Goal: Task Accomplishment & Management: Use online tool/utility

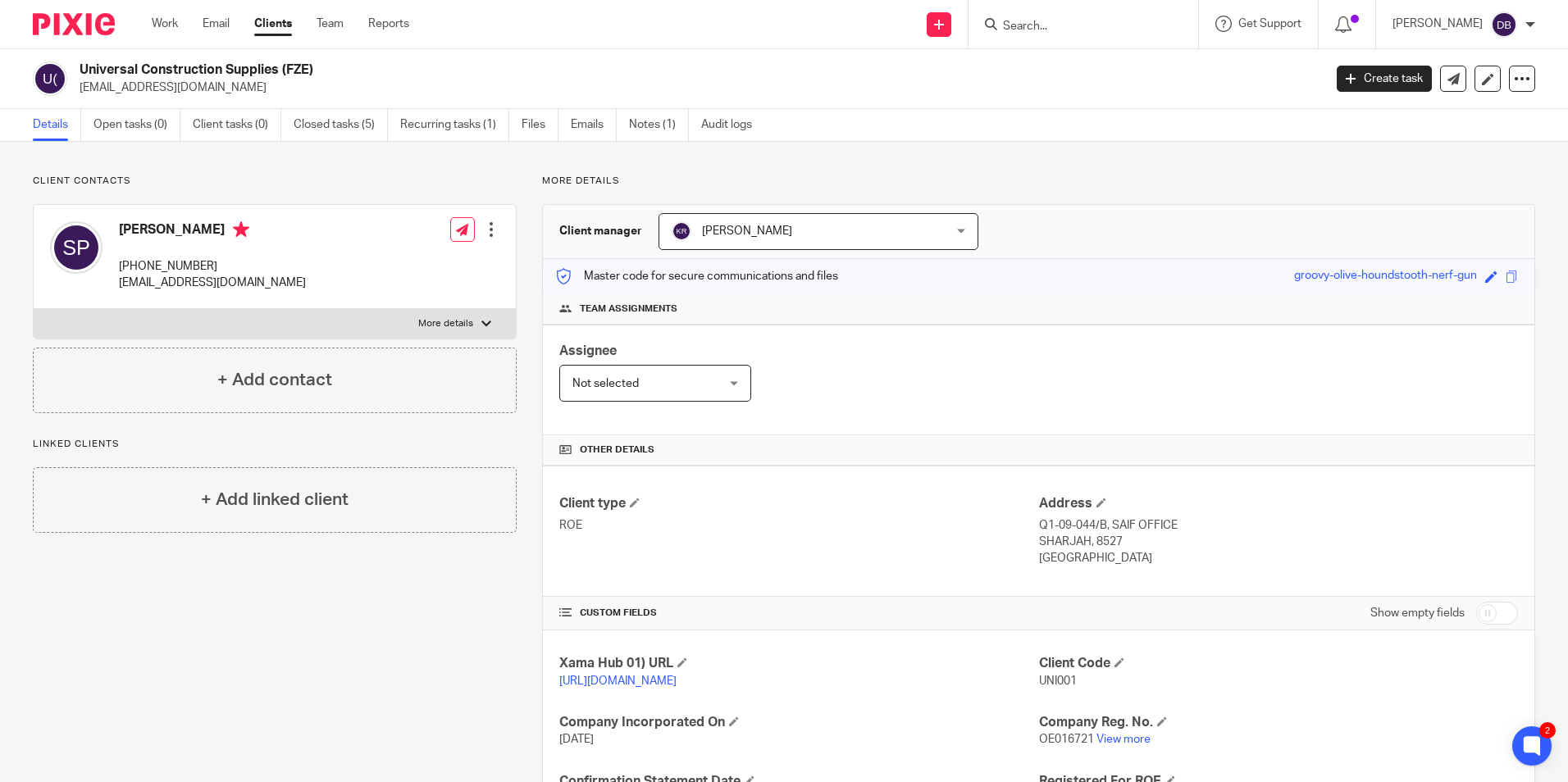
click at [1069, 27] on input "Search" at bounding box center [1075, 27] width 147 height 15
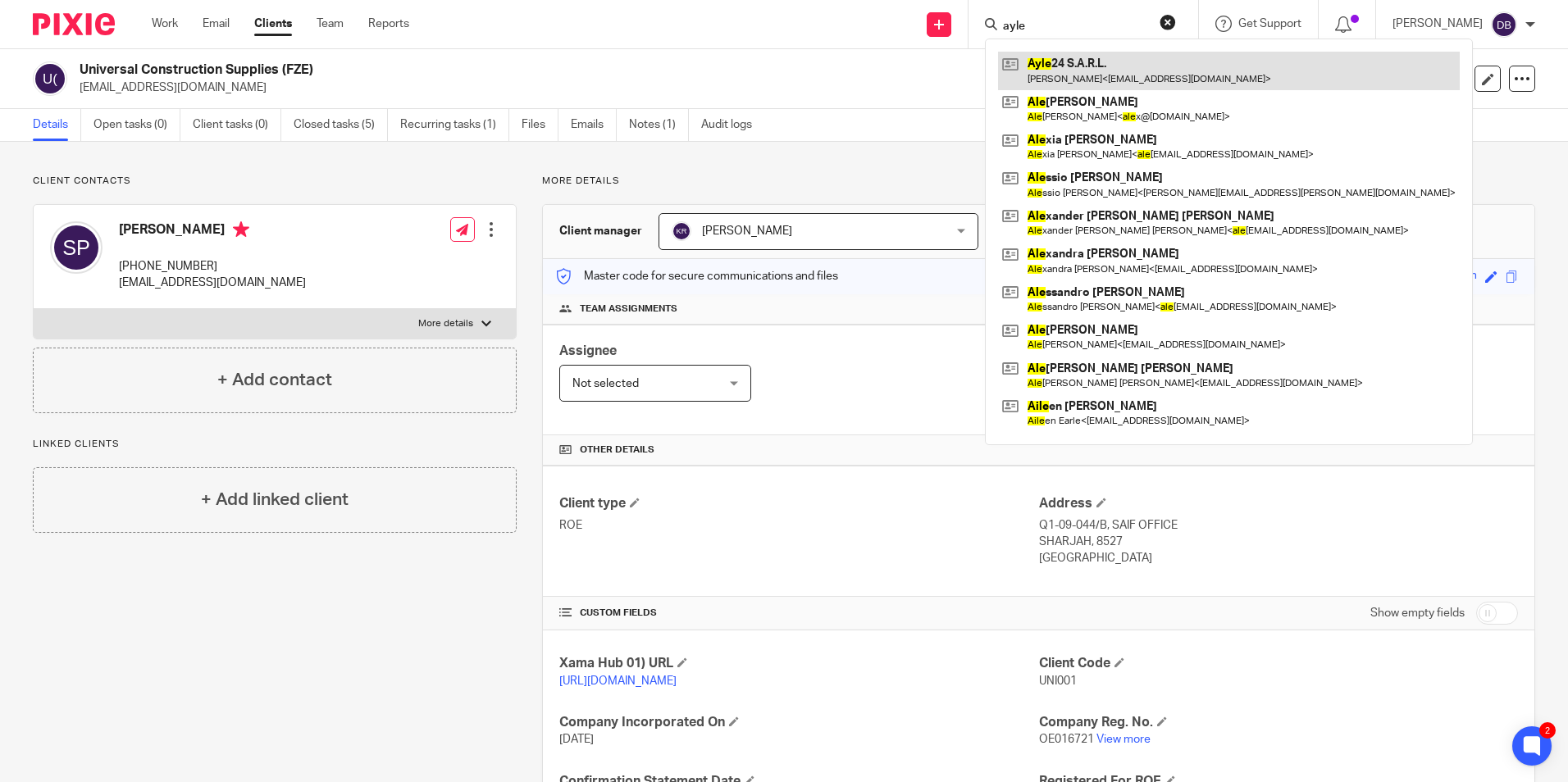
type input "ayle"
click at [1073, 62] on link at bounding box center [1228, 70] width 462 height 38
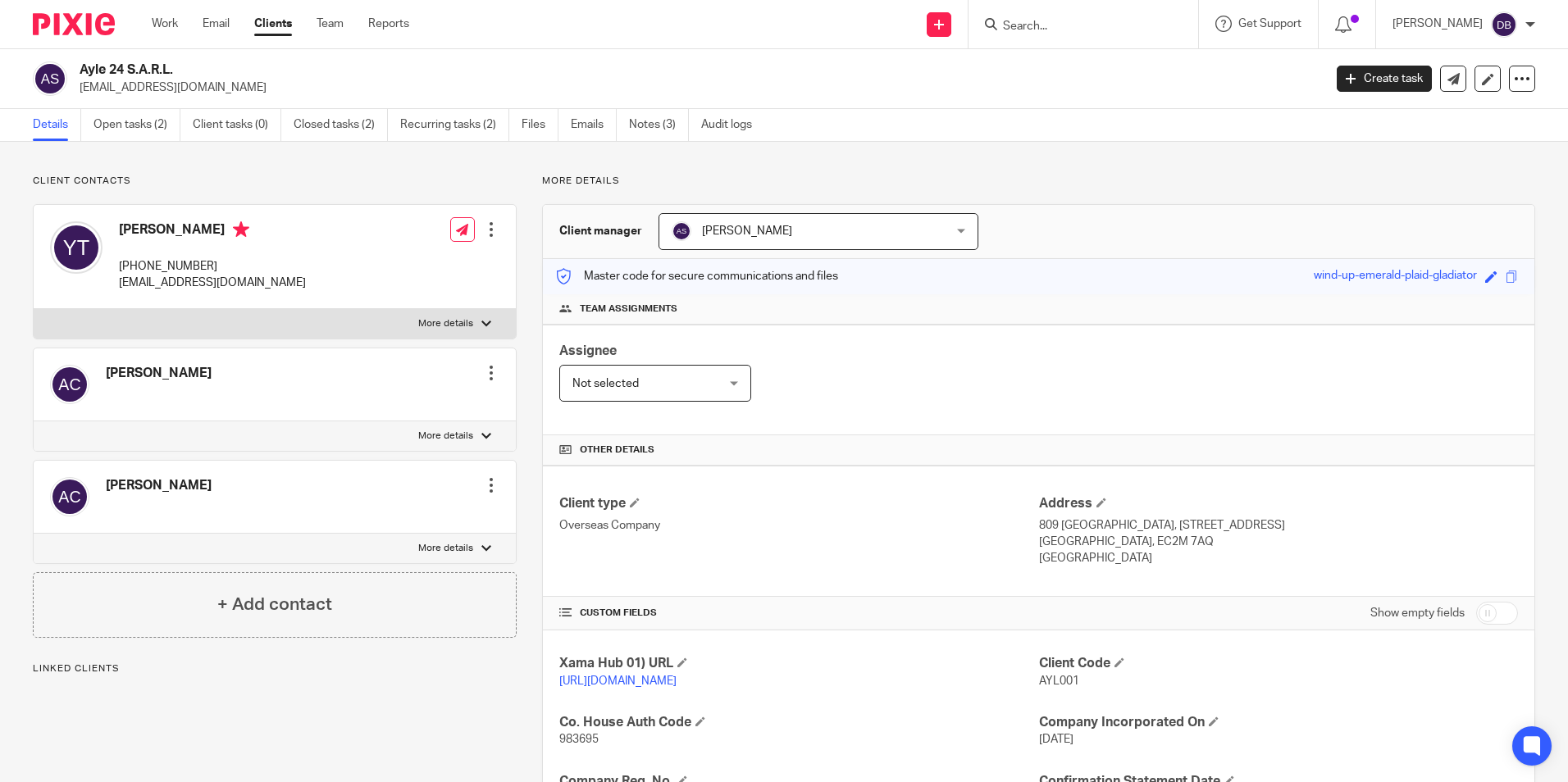
click at [129, 120] on link "Open tasks (2)" at bounding box center [137, 125] width 87 height 32
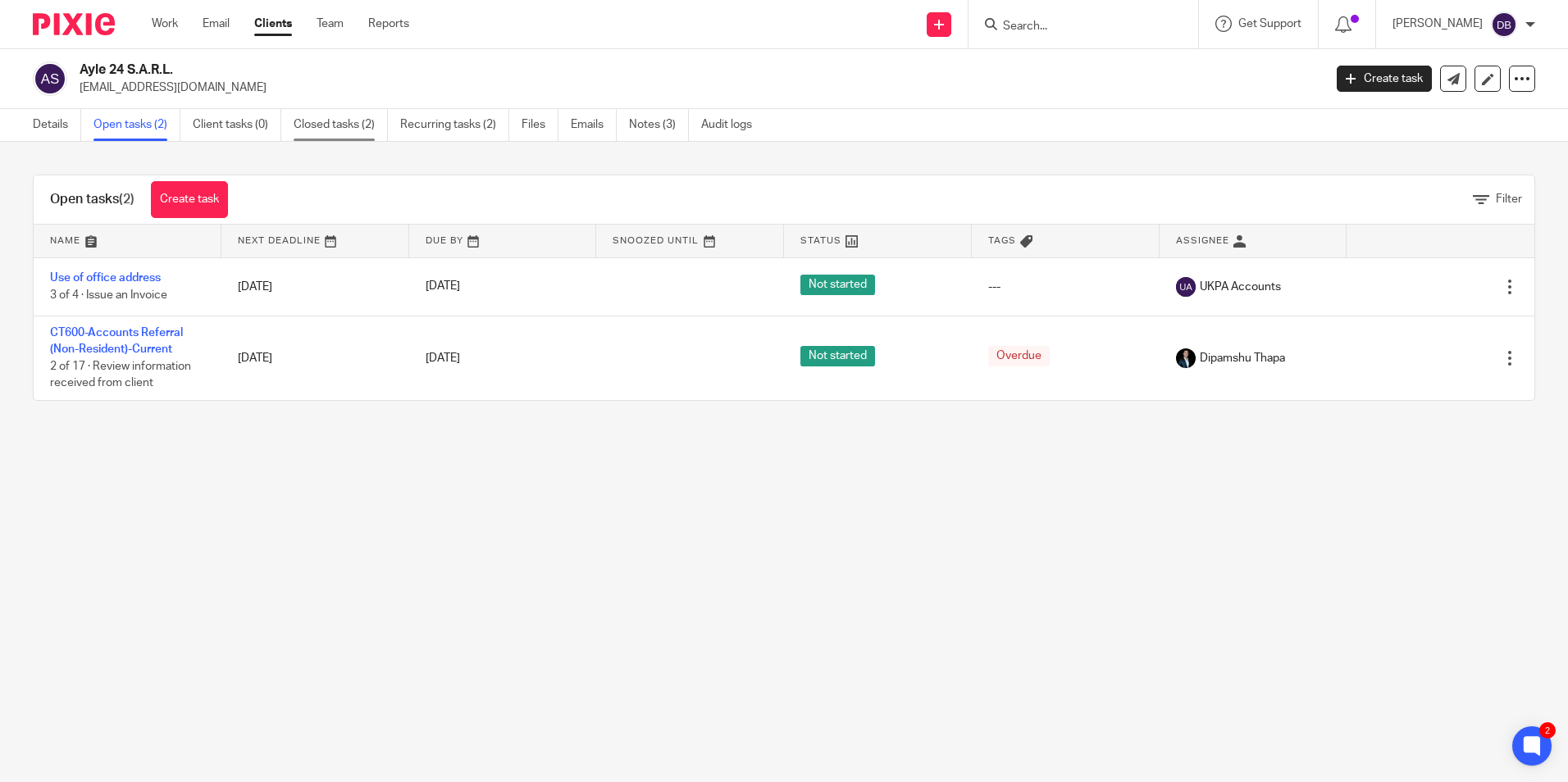
click at [321, 126] on link "Closed tasks (2)" at bounding box center [341, 125] width 94 height 32
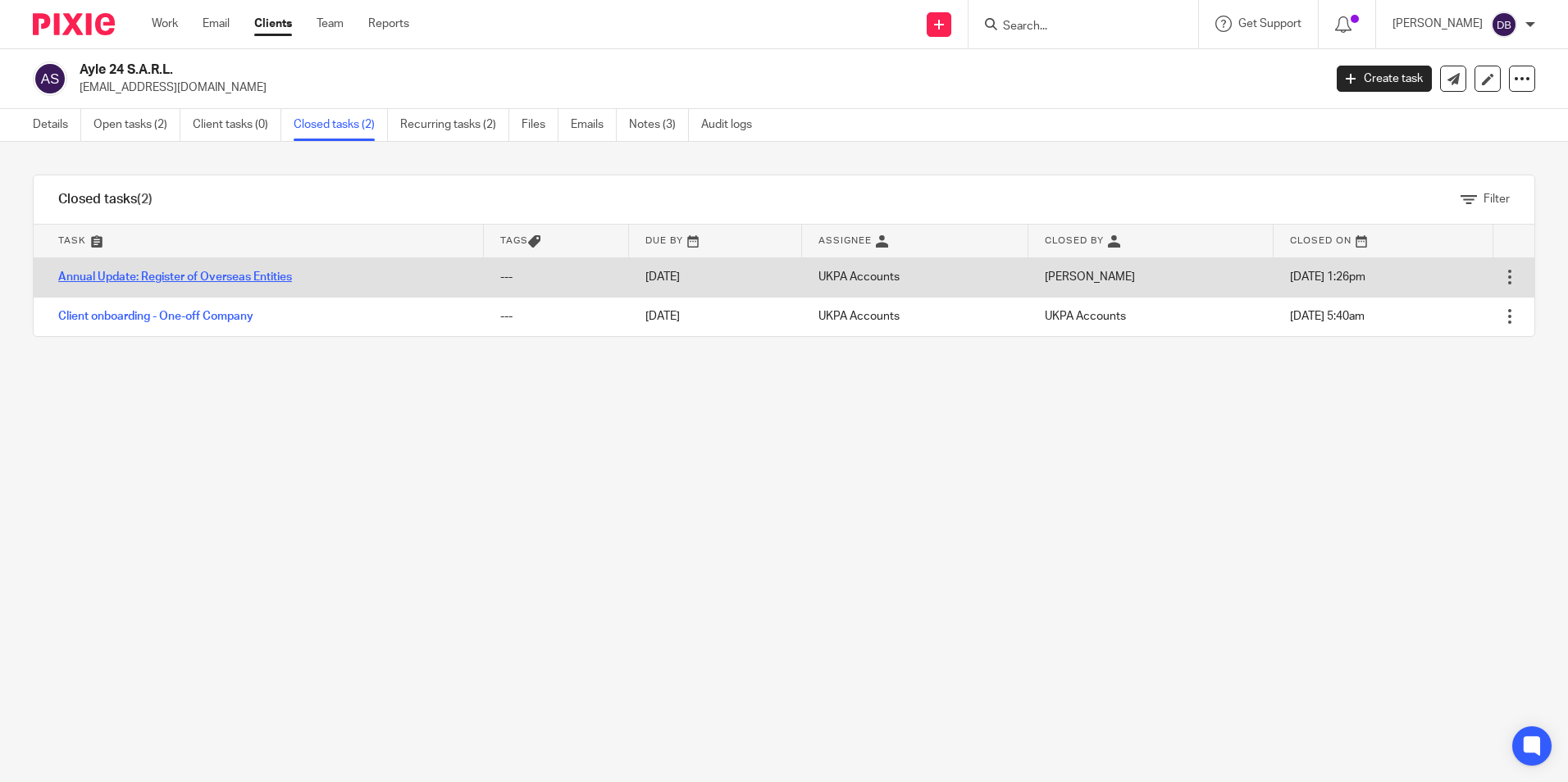
click at [174, 272] on link "Annual Update: Register of Overseas Entities" at bounding box center [176, 277] width 234 height 12
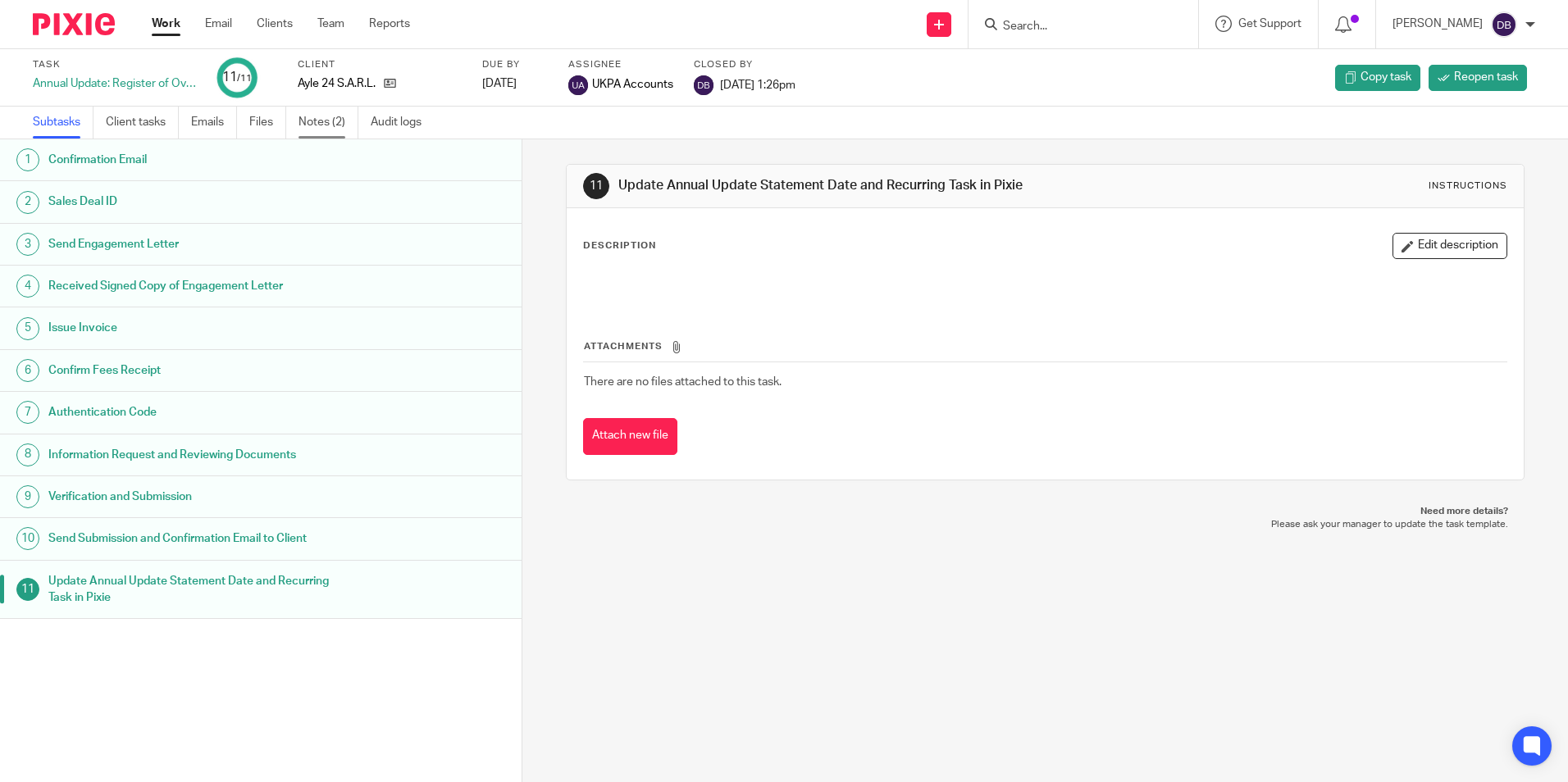
click at [319, 120] on link "Notes (2)" at bounding box center [329, 122] width 60 height 32
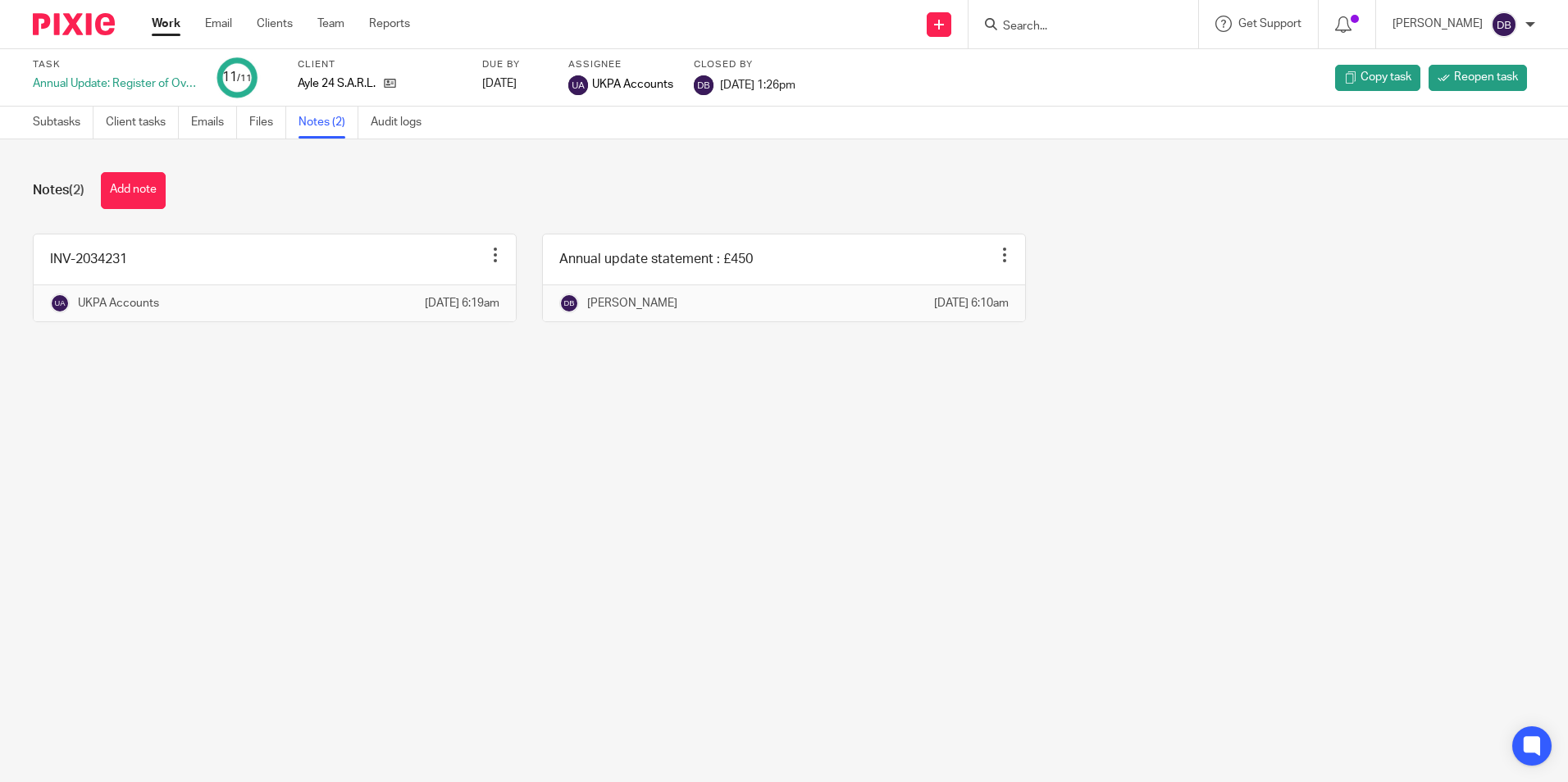
click at [402, 501] on main "Task Annual Update: Register of Overseas Entities 11 /11 Client Ayle 24 S.A.R.L…" at bounding box center [784, 391] width 1568 height 782
